Goal: Task Accomplishment & Management: Manage account settings

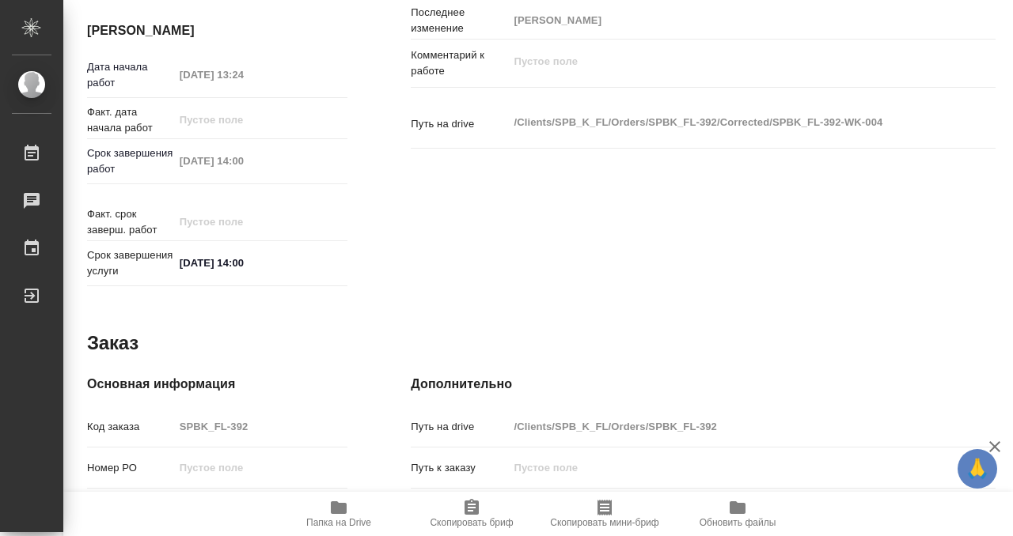
scroll to position [845, 0]
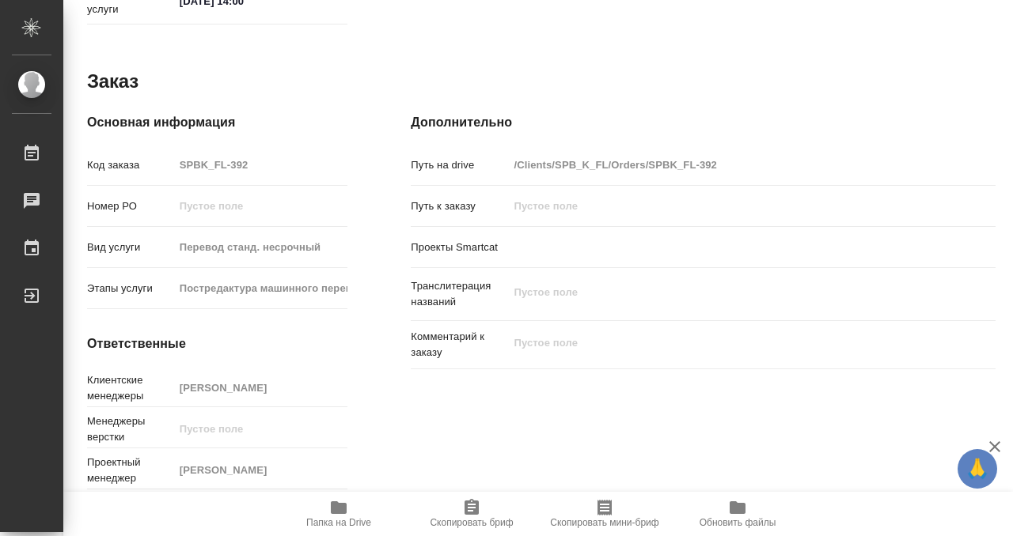
click at [336, 526] on span "Папка на Drive" at bounding box center [338, 523] width 65 height 11
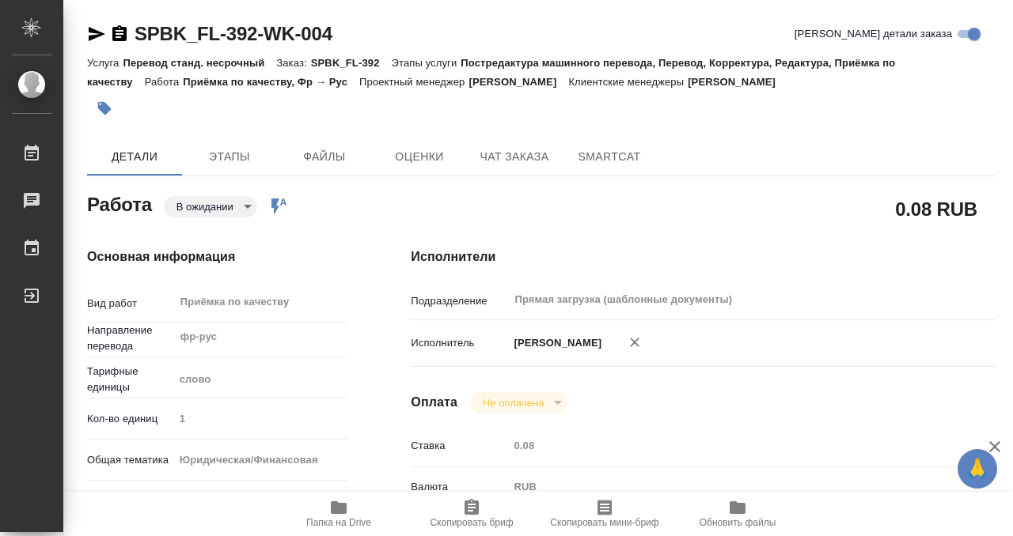
click at [93, 100] on button "button" at bounding box center [104, 108] width 35 height 35
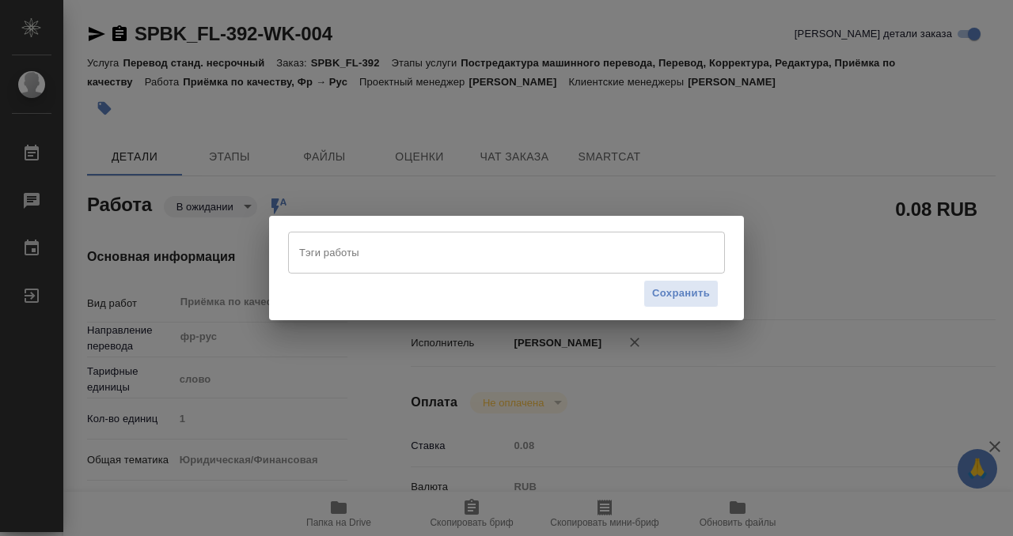
click at [375, 247] on input "Тэги работы" at bounding box center [491, 252] width 392 height 27
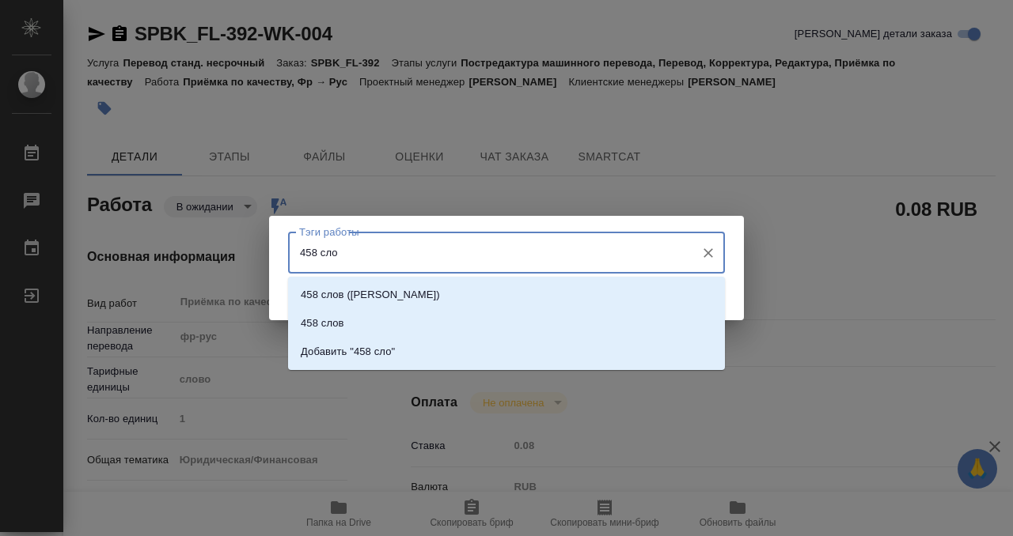
type input "458 слов"
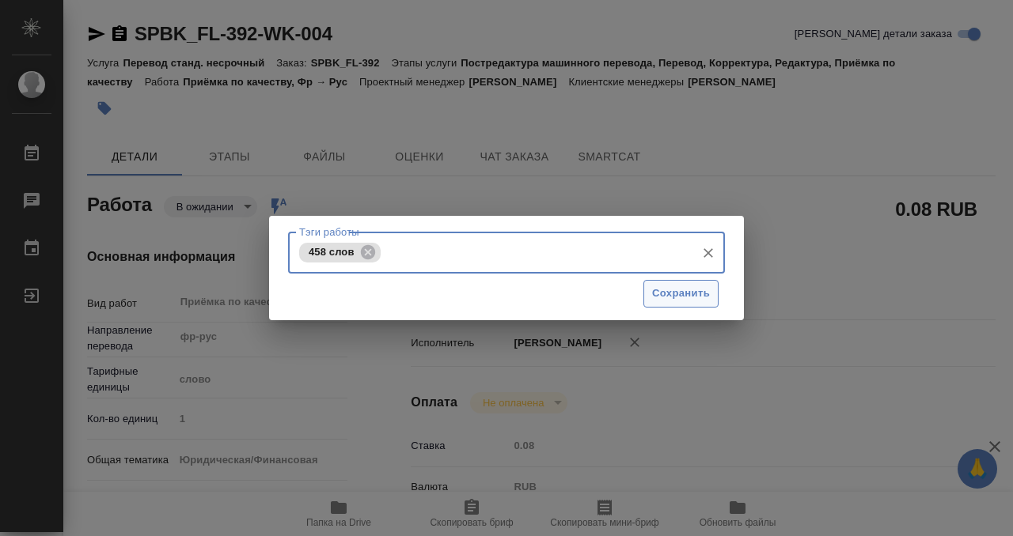
click at [694, 300] on span "Сохранить" at bounding box center [681, 294] width 58 height 18
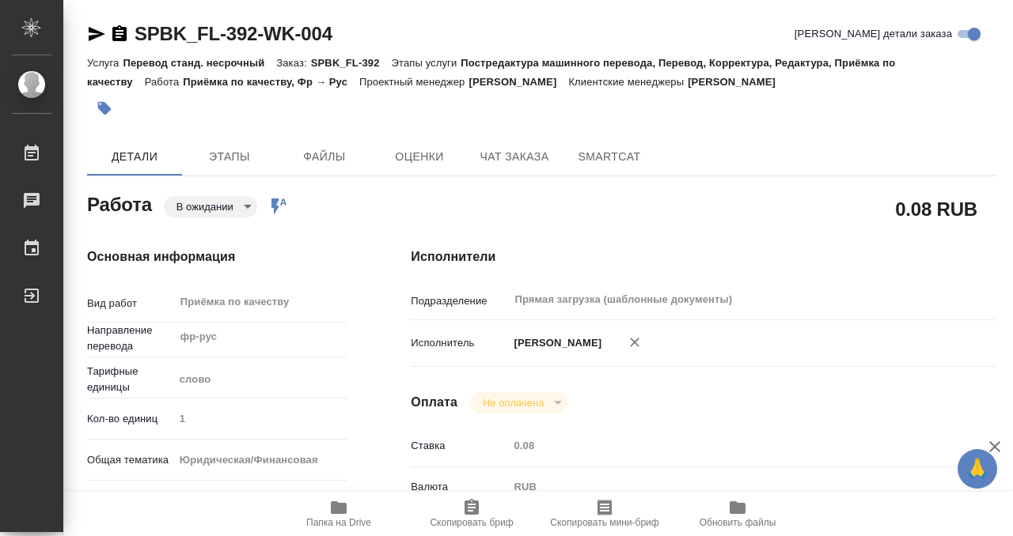
click at [226, 210] on div "Тэги работы 458 слов Тэги работы Сохранить" at bounding box center [506, 268] width 1013 height 536
type input "readyForWork"
type input "фр-рус"
type input "5a8b1489cc6b4906c91bfd90"
type input "1"
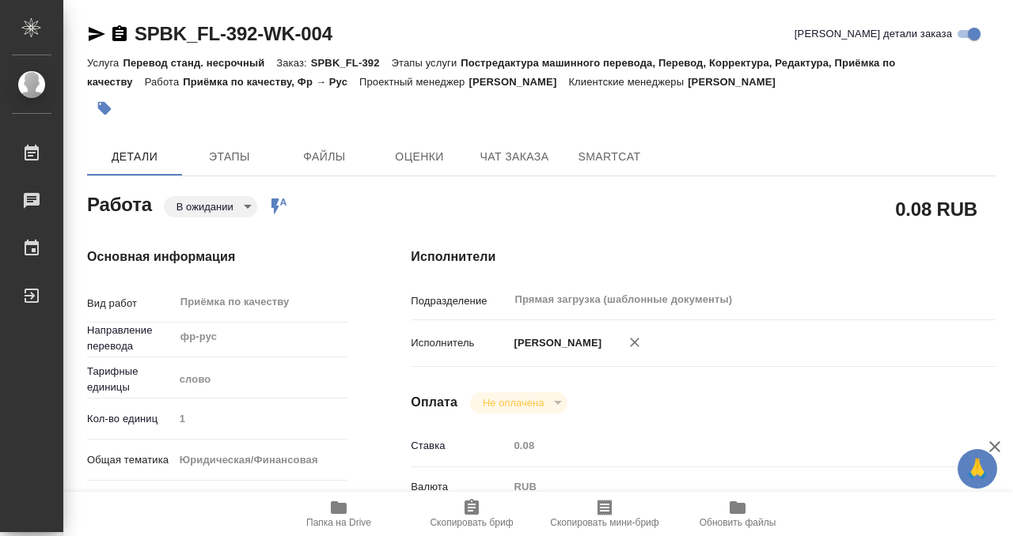
type input "yr-fn"
type input "5a8b8b956a9677013d343cfe"
checkbox input "true"
type input "10.09.2025 13:24"
type input "23.09.2025 14:00"
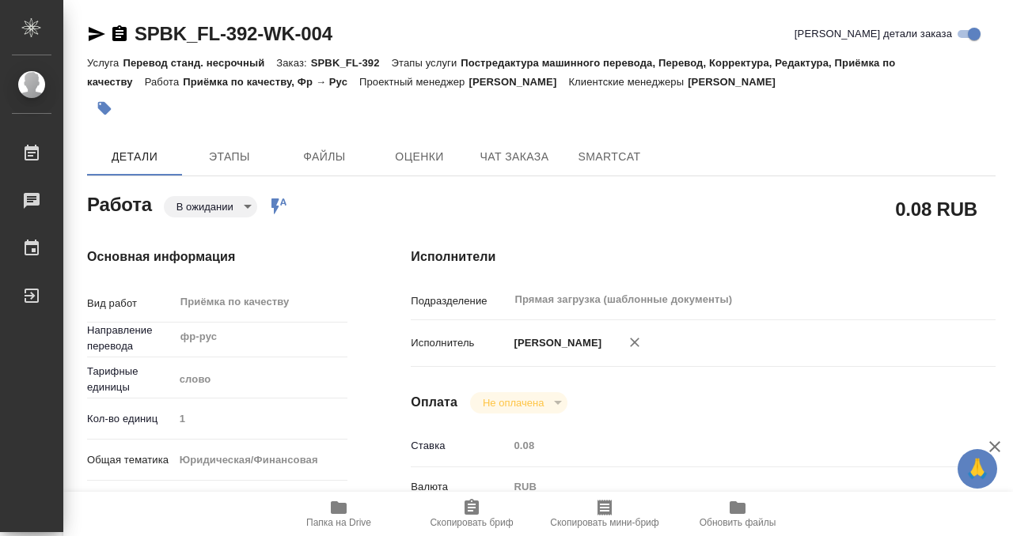
type input "23.09.2025 14:00"
type input "Прямая загрузка (шаблонные документы)"
type input "notPayed"
type input "0.08"
type input "RUB"
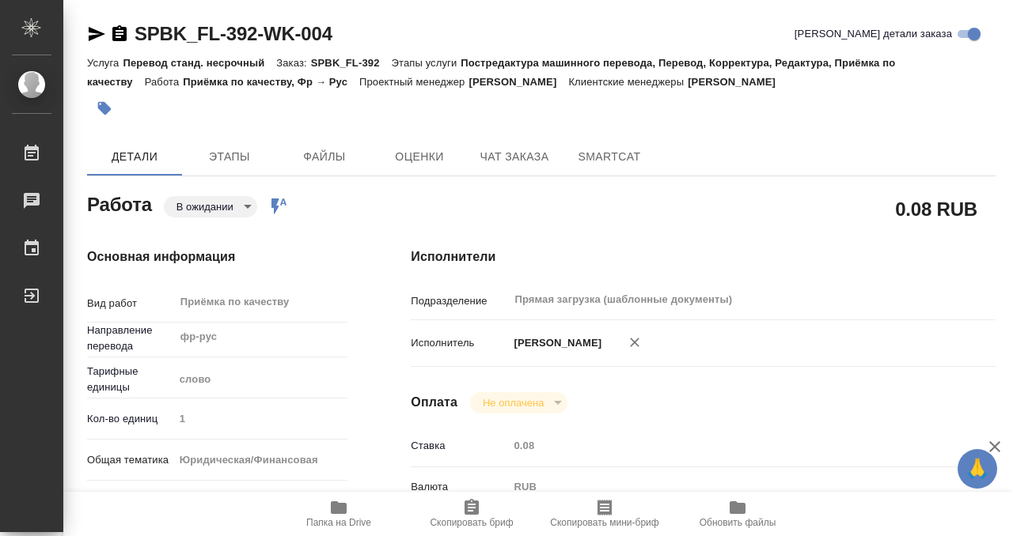
type input "[PERSON_NAME]"
type input "SPBK_FL-392"
type input "Перевод станд. несрочный"
type input "Постредактура машинного перевода, Перевод, Корректура, Редактура, Приёмка по ка…"
type input "[PERSON_NAME]"
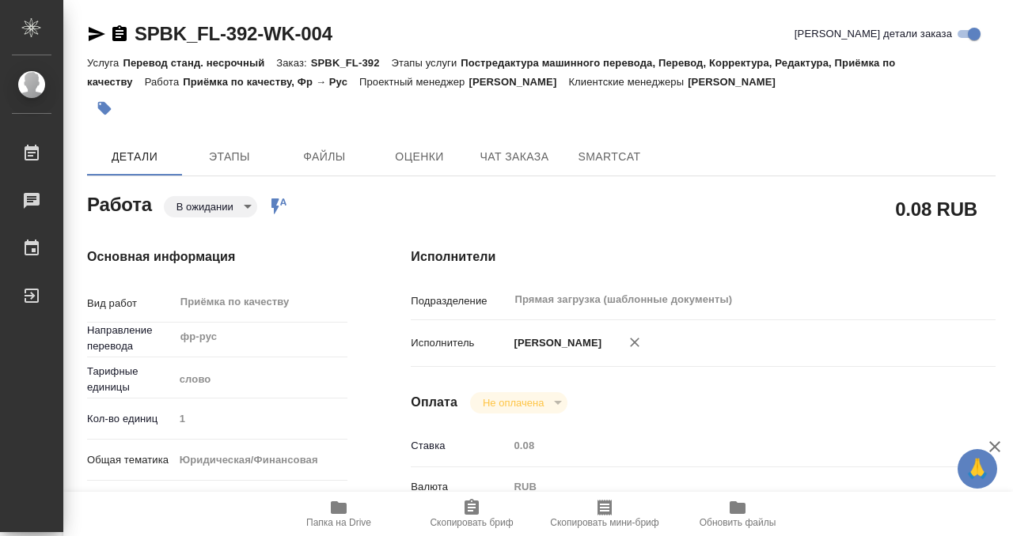
type input "/Clients/SPB_K_FL/Orders/SPBK_FL-392"
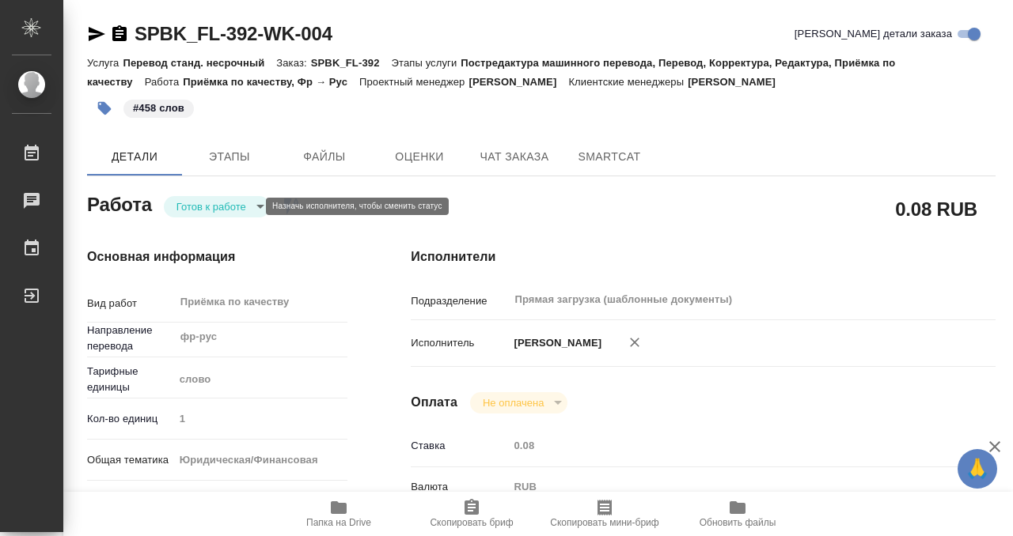
click at [247, 211] on body "🙏 .cls-1 fill:#fff; AWATERA Kobzeva Elizaveta Работы 0 Чаты График Выйти SPBK_F…" at bounding box center [506, 268] width 1013 height 536
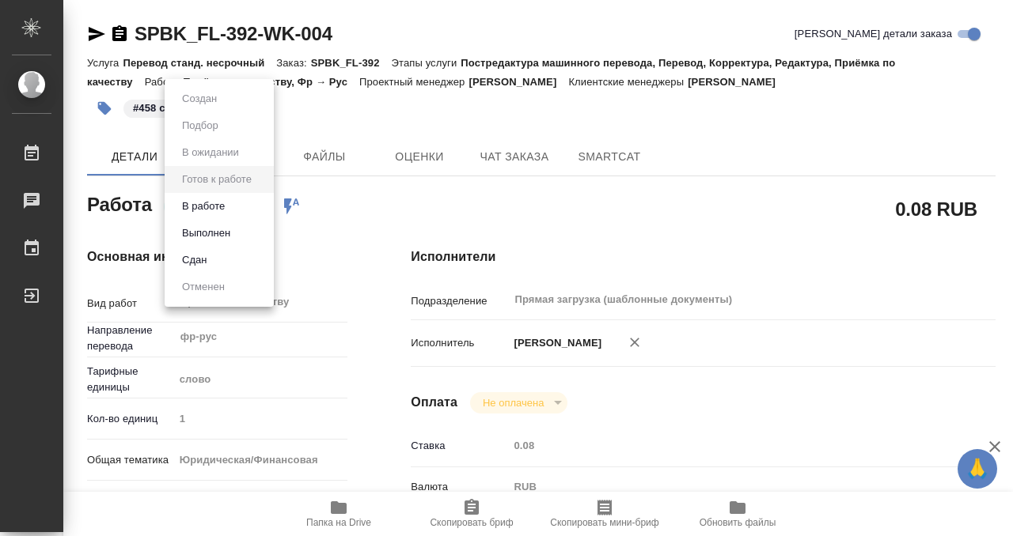
click at [251, 236] on li "Выполнен" at bounding box center [219, 233] width 109 height 27
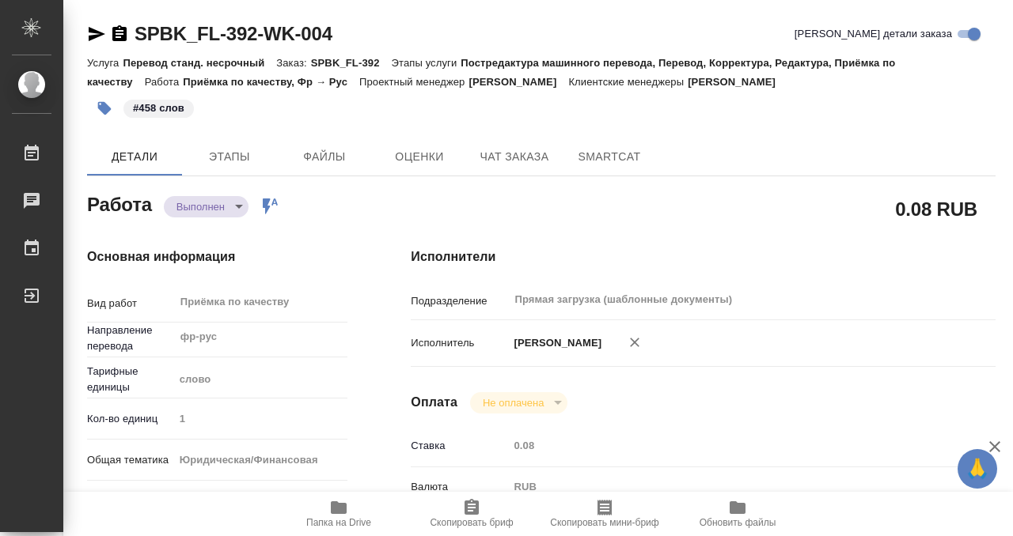
type textarea "x"
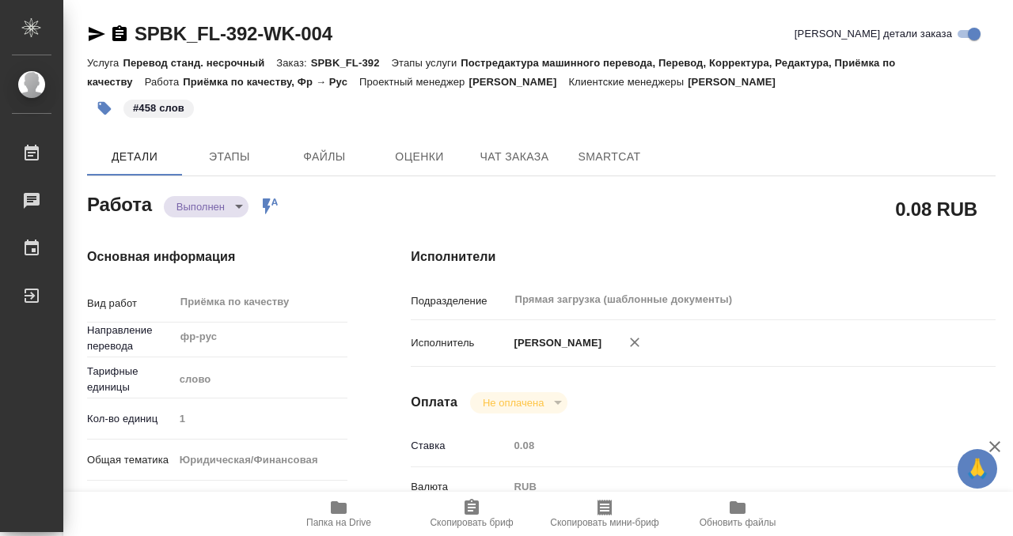
click at [124, 35] on icon "button" at bounding box center [119, 33] width 14 height 16
